Goal: Task Accomplishment & Management: Use online tool/utility

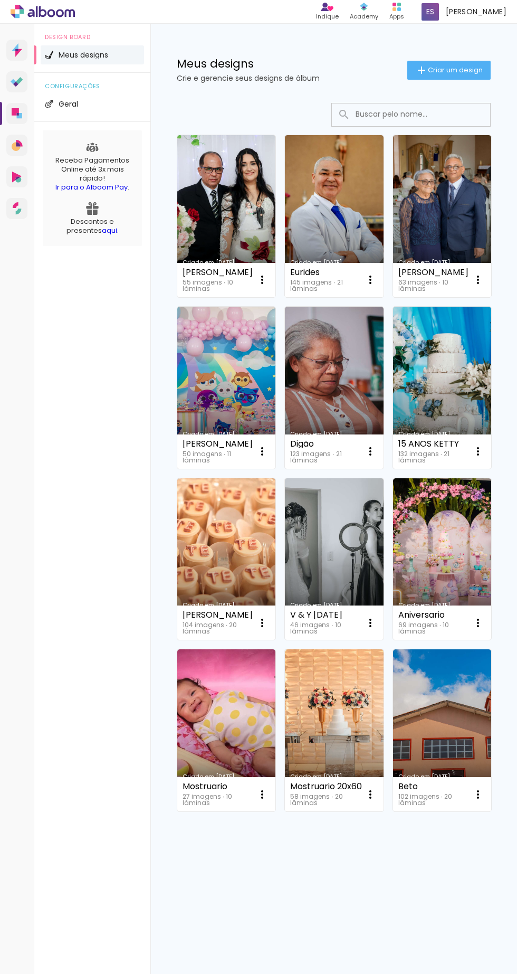
click at [211, 257] on link "Criado em [DATE]" at bounding box center [226, 216] width 98 height 162
click at [225, 213] on link "Criado em [DATE]" at bounding box center [226, 216] width 98 height 162
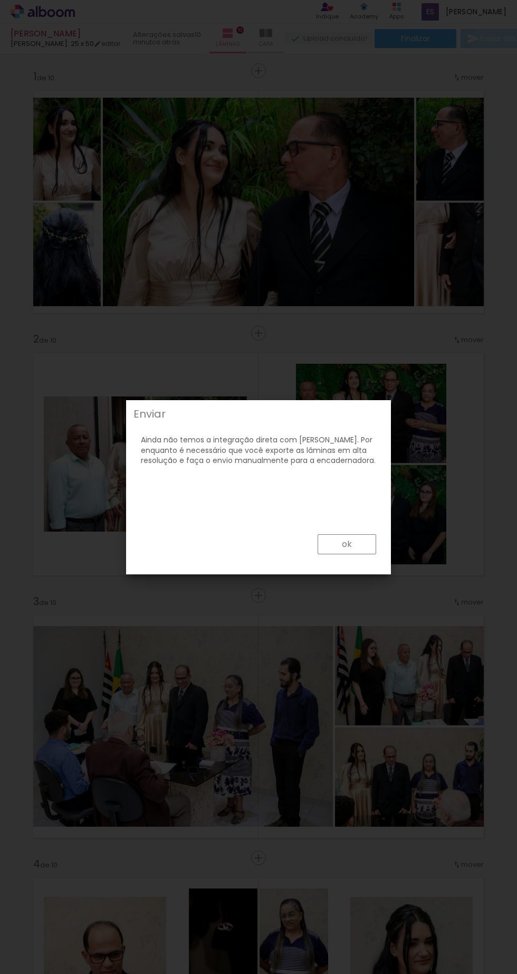
click at [503, 39] on iron-overlay-backdrop at bounding box center [258, 487] width 517 height 974
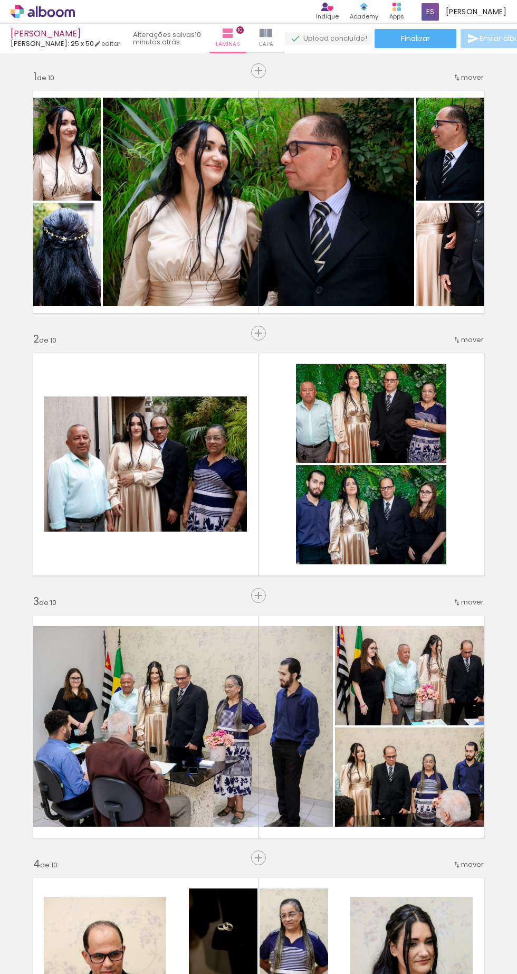
click at [350, 545] on div at bounding box center [371, 515] width 150 height 100
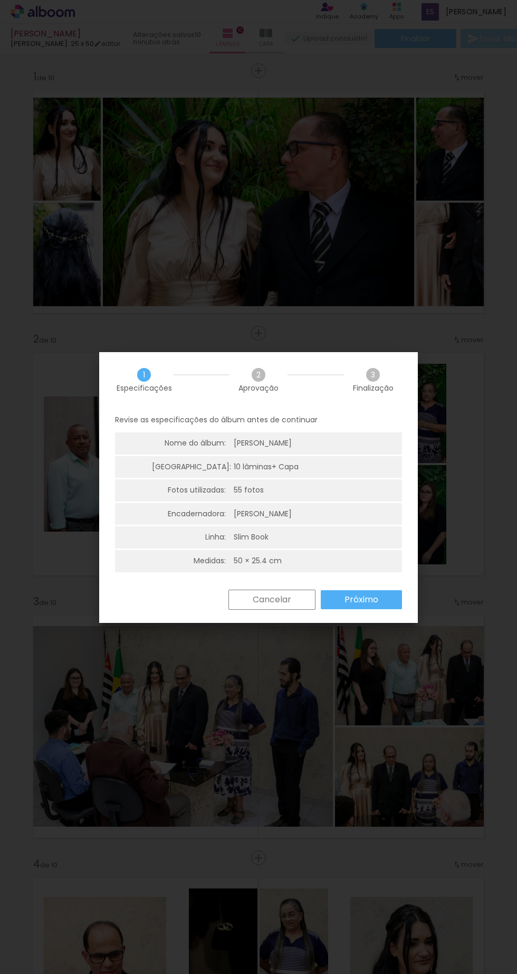
click at [413, 38] on iron-overlay-backdrop at bounding box center [258, 487] width 517 height 974
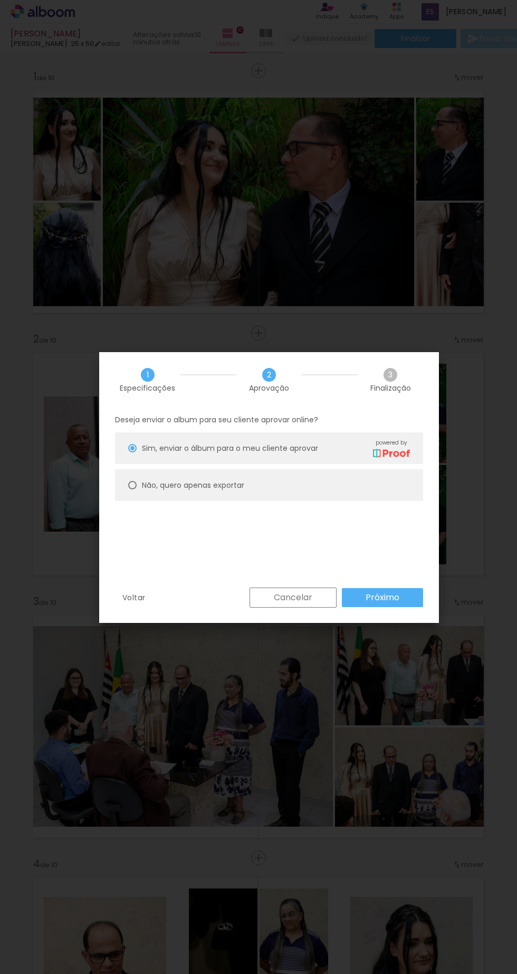
click at [0, 0] on slot "Próximo" at bounding box center [0, 0] width 0 height 0
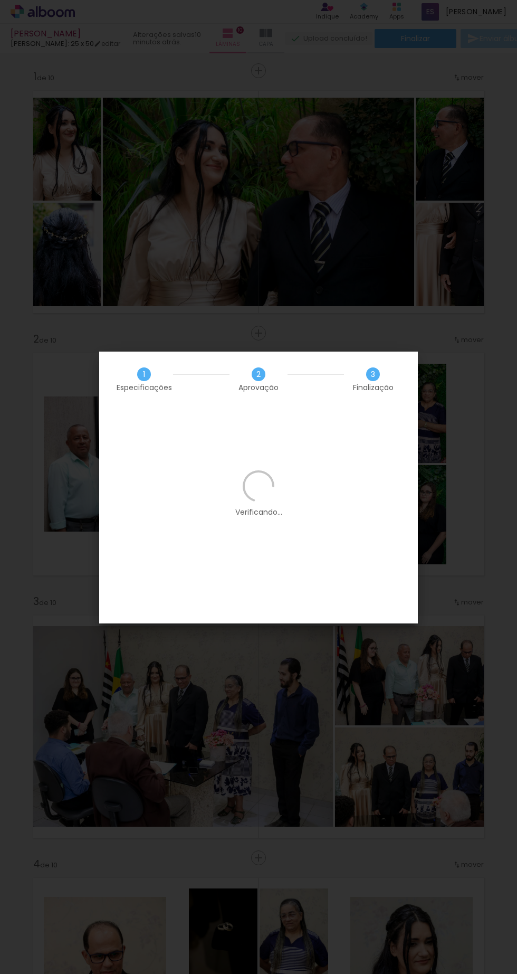
click at [374, 593] on div "1 Especificações 2 Aprovação 3 Finalização Verificando..." at bounding box center [258, 488] width 319 height 272
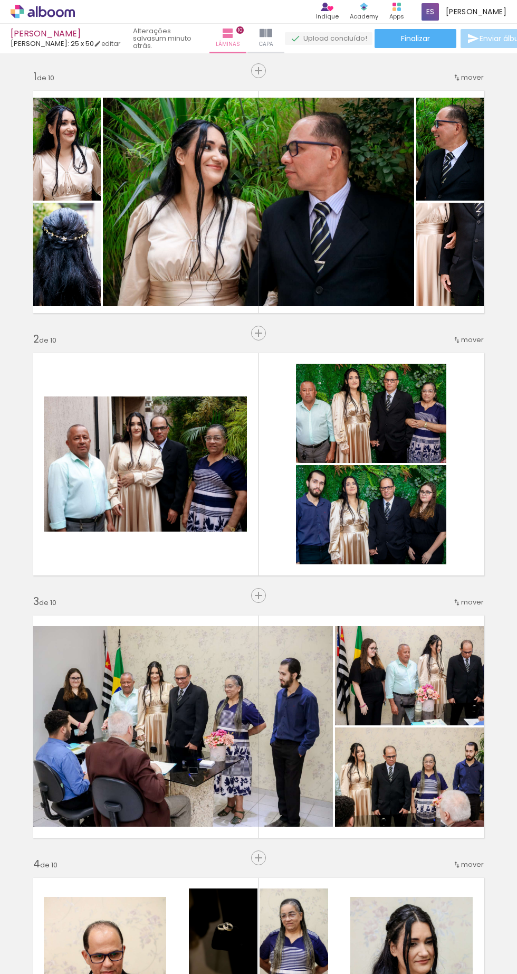
click at [290, 198] on quentale-layouter at bounding box center [258, 464] width 465 height 236
